Goal: Obtain resource: Obtain resource

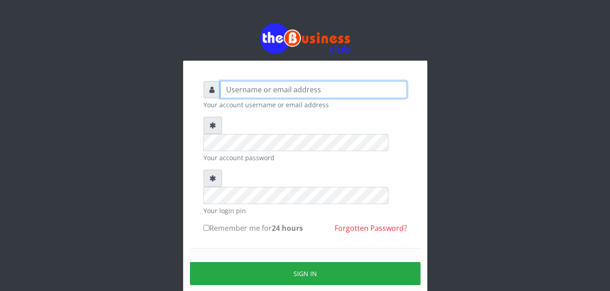
click at [252, 86] on input "text" at bounding box center [313, 89] width 187 height 17
type input "Ifytex"
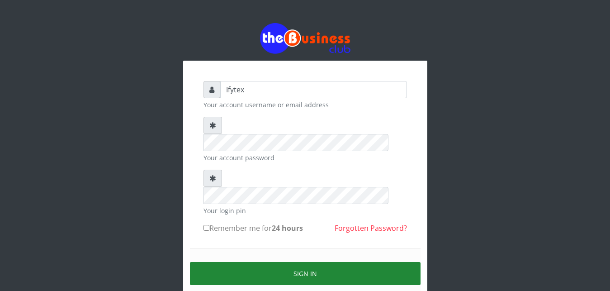
click at [276, 262] on button "Sign in" at bounding box center [305, 273] width 231 height 23
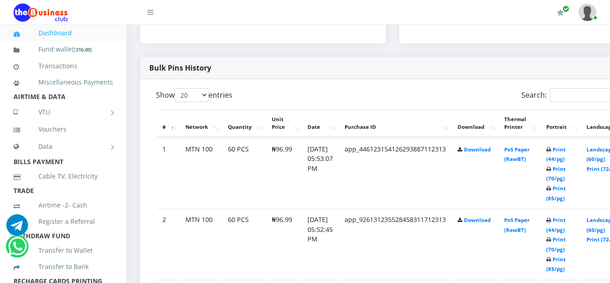
scroll to position [438, 0]
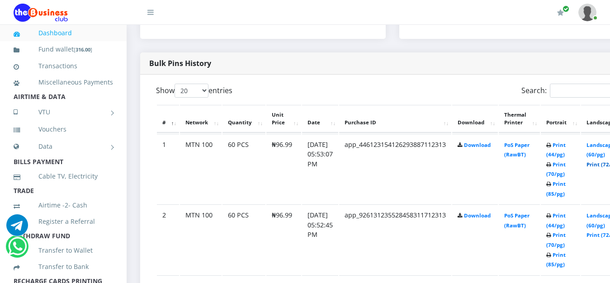
click at [604, 161] on link "Print (72/pg)" at bounding box center [603, 164] width 33 height 7
click at [601, 232] on link "Print (72/pg)" at bounding box center [603, 235] width 33 height 7
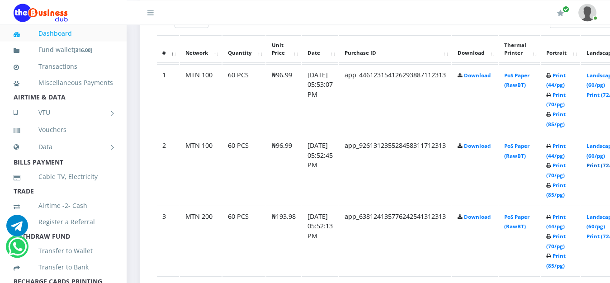
scroll to position [530, 0]
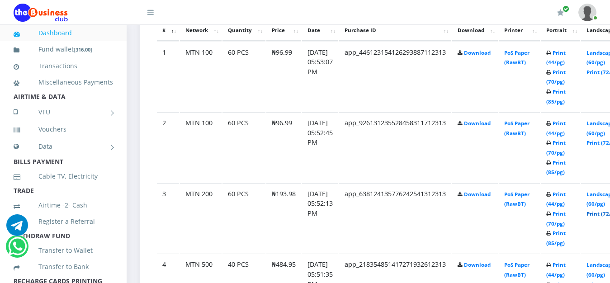
click at [603, 210] on link "Print (72/pg)" at bounding box center [603, 213] width 33 height 7
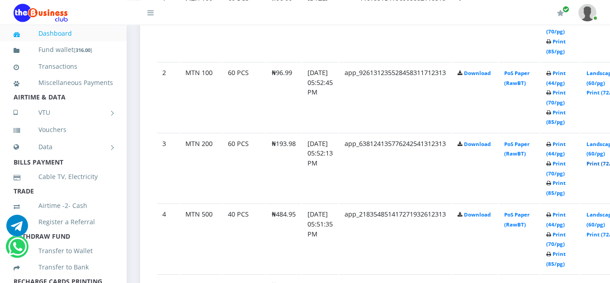
scroll to position [600, 0]
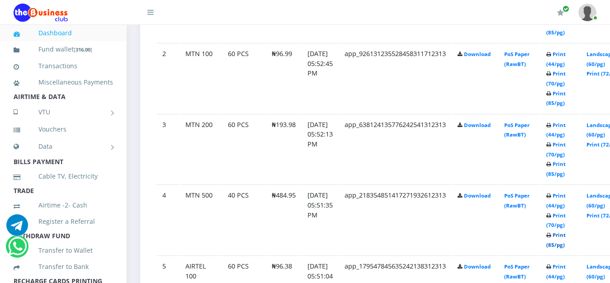
click at [566, 232] on link "Print (85/pg)" at bounding box center [555, 240] width 19 height 17
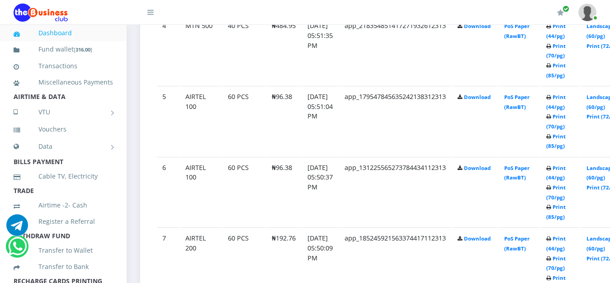
scroll to position [784, 0]
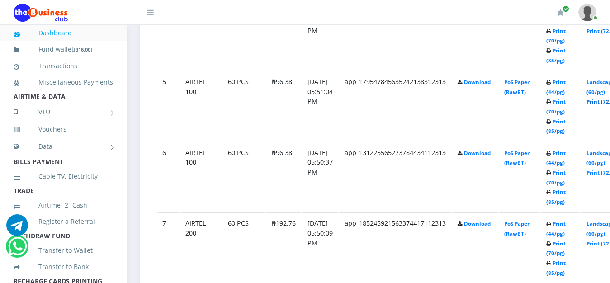
click at [601, 98] on link "Print (72/pg)" at bounding box center [603, 101] width 33 height 7
click at [603, 169] on link "Print (72/pg)" at bounding box center [603, 172] width 33 height 7
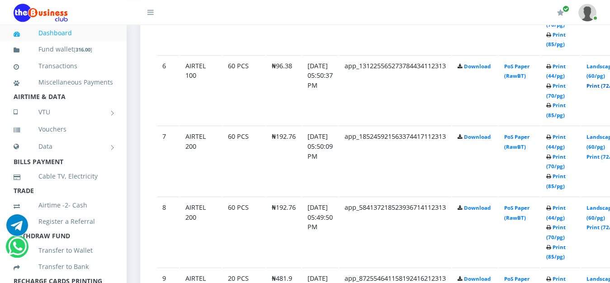
scroll to position [876, 0]
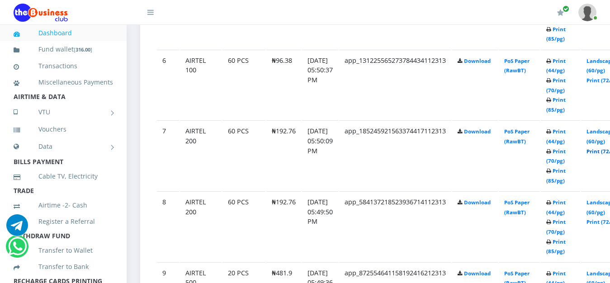
click at [603, 148] on link "Print (72/pg)" at bounding box center [603, 151] width 33 height 7
click at [602, 218] on link "Print (72/pg)" at bounding box center [603, 221] width 33 height 7
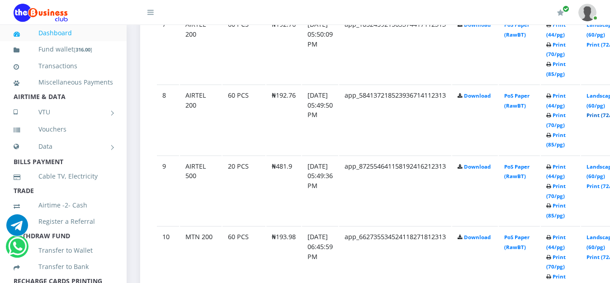
scroll to position [1038, 0]
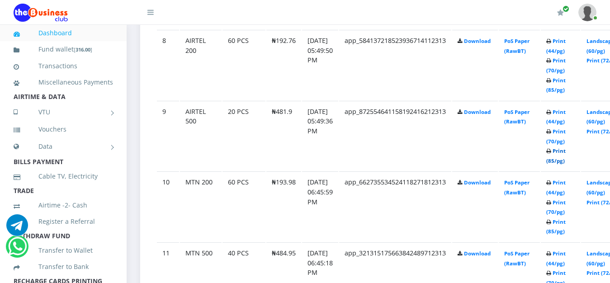
click at [566, 147] on link "Print (85/pg)" at bounding box center [555, 155] width 19 height 17
